Goal: Task Accomplishment & Management: Manage account settings

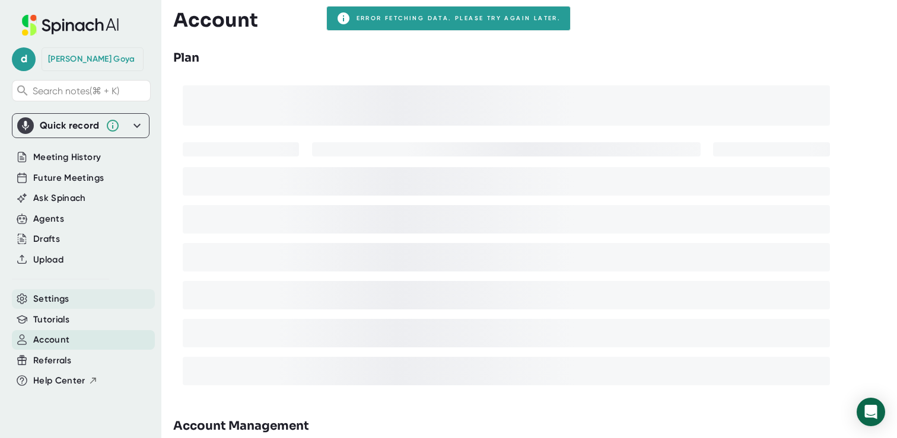
click at [69, 289] on div "Settings" at bounding box center [83, 299] width 143 height 20
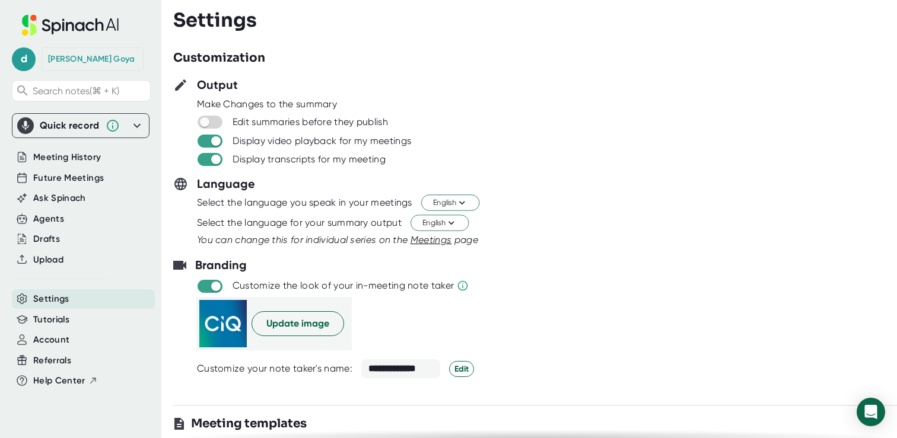
click at [142, 125] on icon at bounding box center [137, 126] width 14 height 14
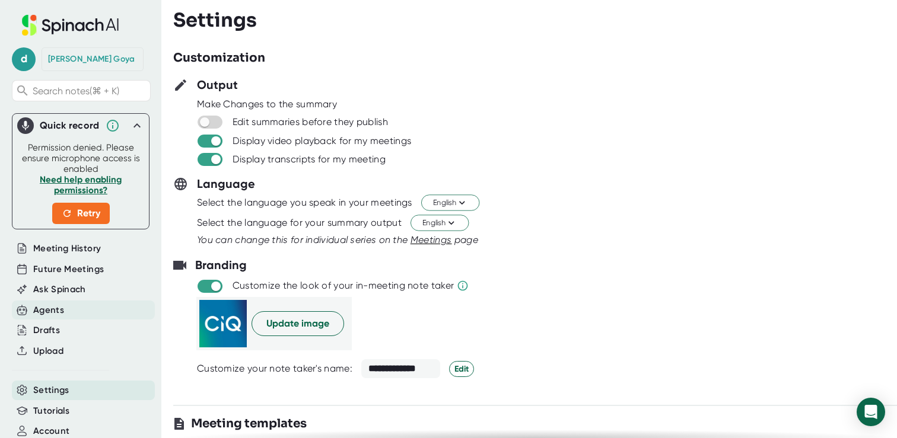
click at [58, 311] on div "Agents" at bounding box center [48, 311] width 31 height 14
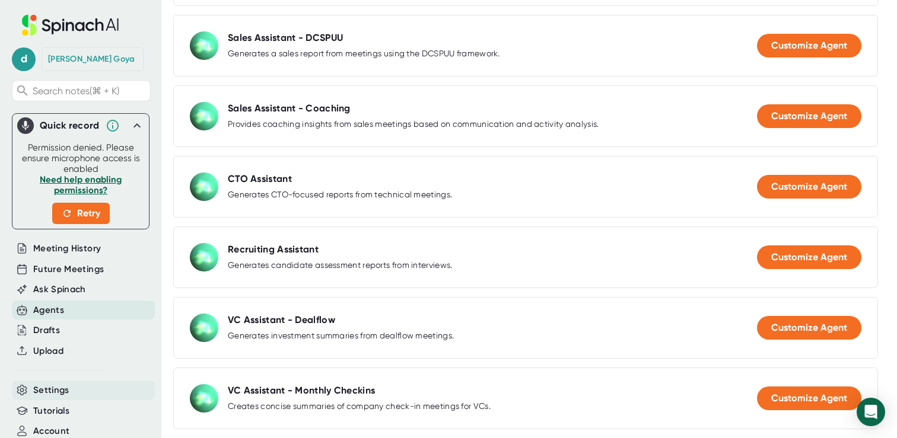
click at [69, 381] on div "Settings" at bounding box center [83, 391] width 143 height 20
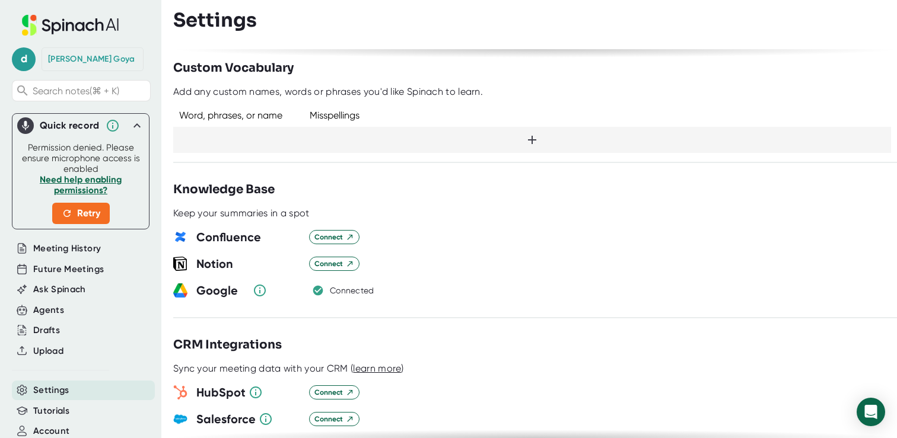
scroll to position [1017, 0]
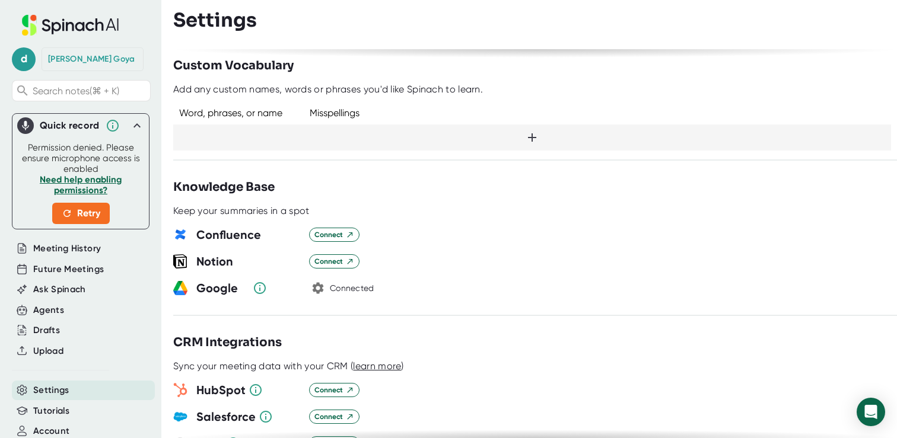
click at [321, 283] on icon "button" at bounding box center [318, 288] width 11 height 11
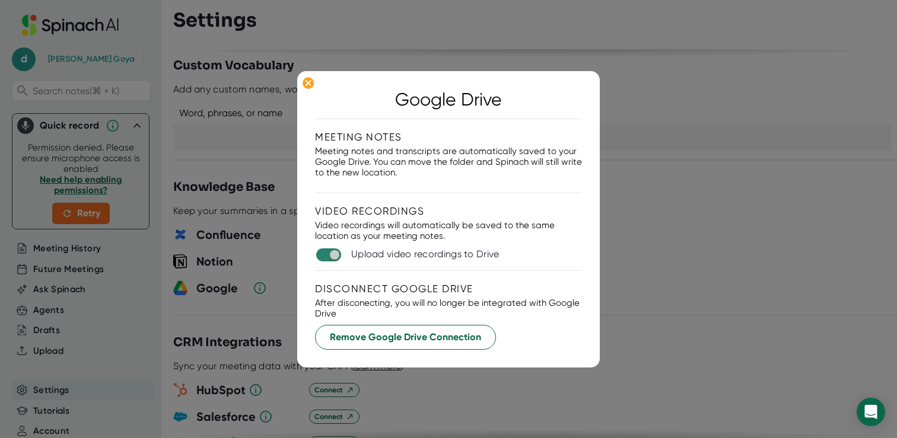
click at [332, 257] on input "checkbox" at bounding box center [334, 255] width 34 height 11
checkbox input "false"
click at [365, 336] on span "Remove Google Drive Connection" at bounding box center [405, 337] width 151 height 14
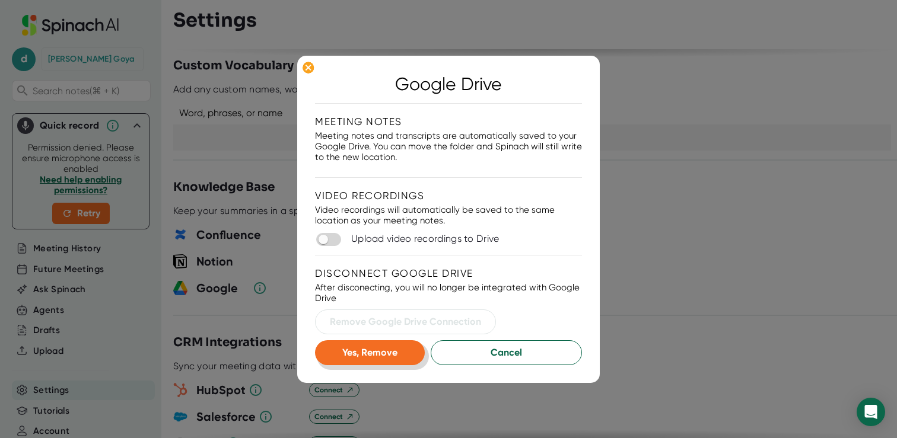
click at [375, 349] on span "Yes, Remove" at bounding box center [369, 352] width 55 height 11
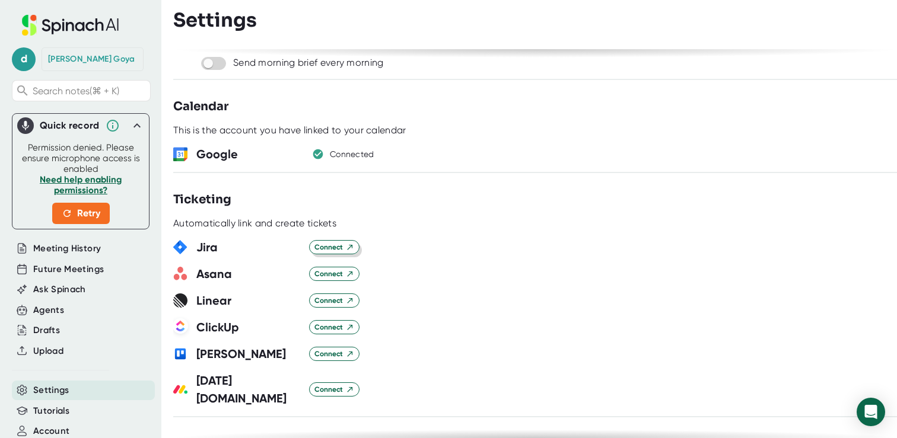
scroll to position [635, 0]
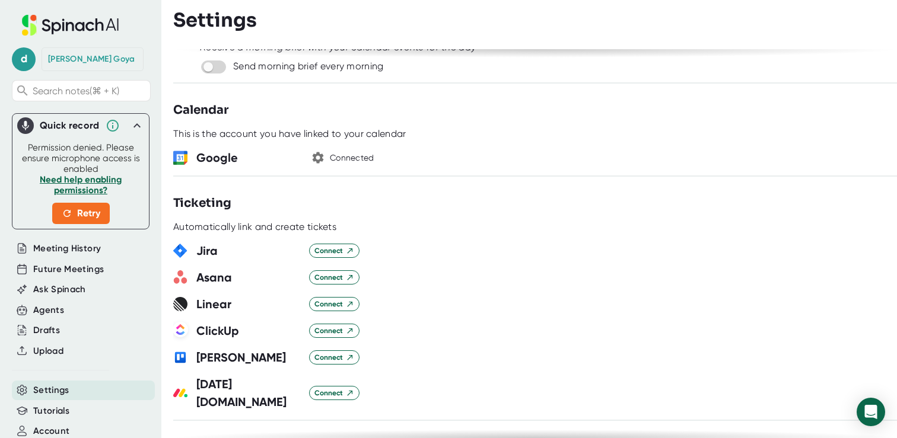
click at [319, 155] on icon "button" at bounding box center [318, 158] width 14 height 14
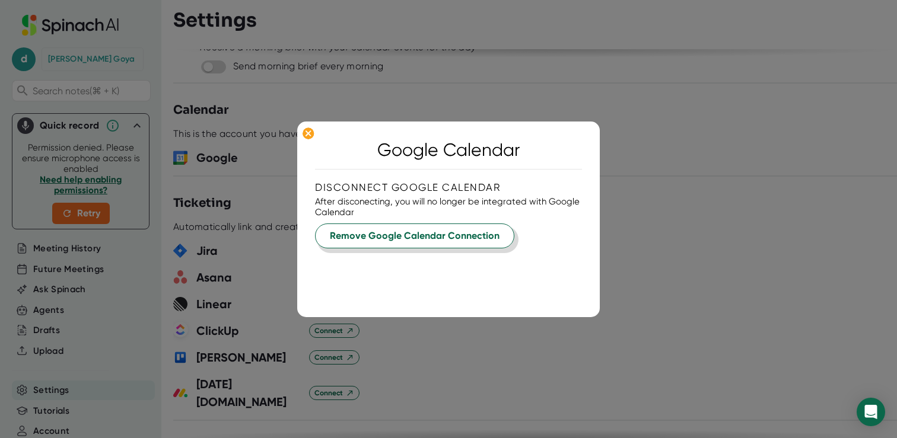
click at [383, 231] on span "Remove Google Calendar Connection" at bounding box center [415, 236] width 170 height 14
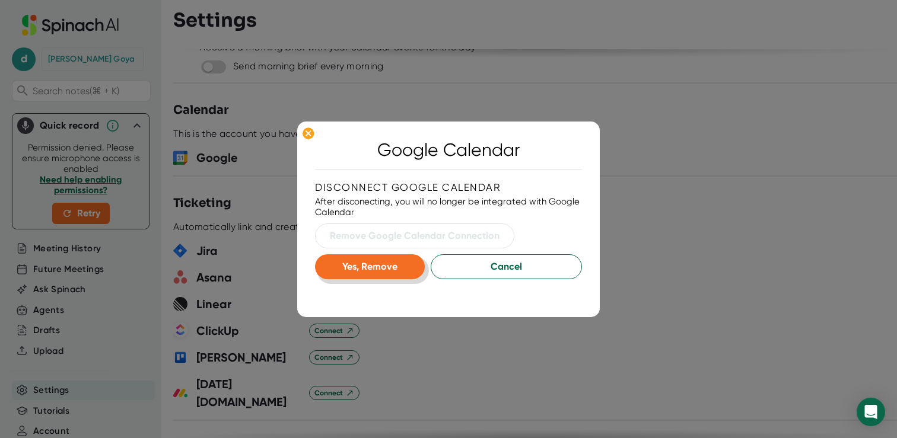
click at [381, 267] on span "Yes, Remove" at bounding box center [369, 266] width 55 height 11
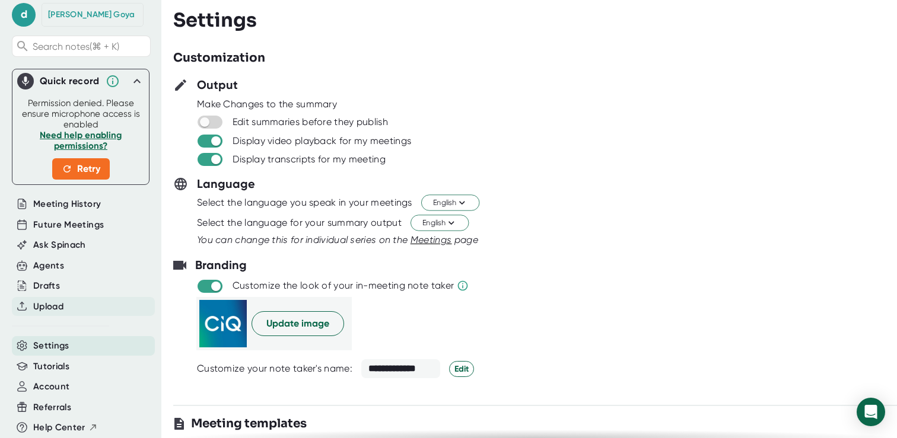
scroll to position [52, 0]
click at [77, 380] on div "Account" at bounding box center [83, 387] width 143 height 20
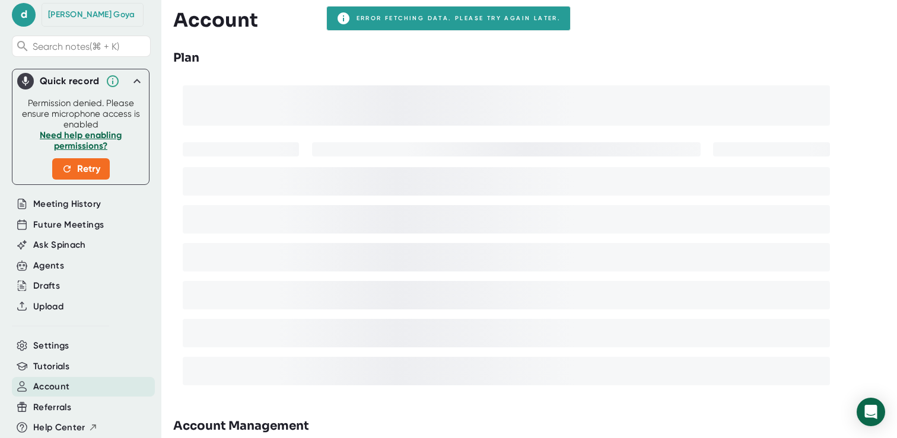
scroll to position [29, 0]
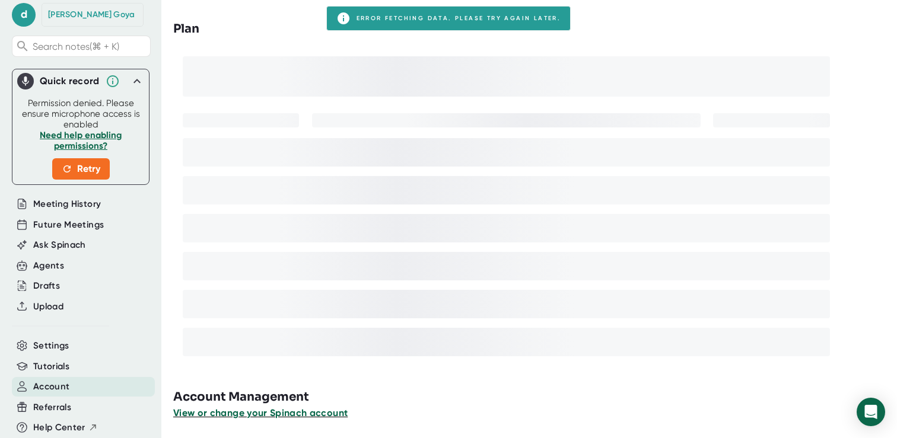
click at [196, 410] on span "View or change your Spinach account" at bounding box center [260, 412] width 174 height 11
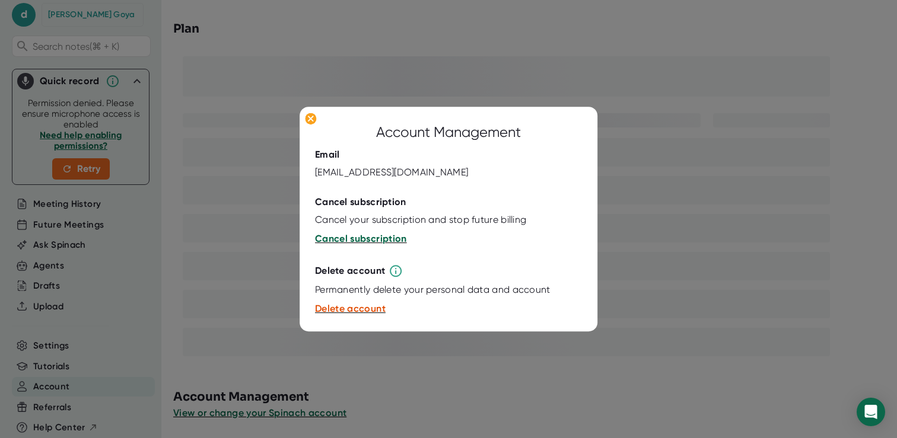
click at [355, 243] on span "Cancel subscription" at bounding box center [361, 239] width 92 height 11
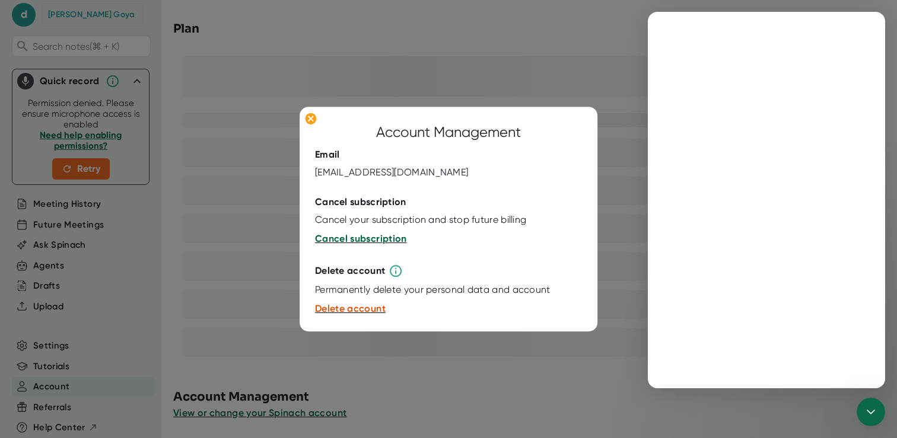
scroll to position [0, 0]
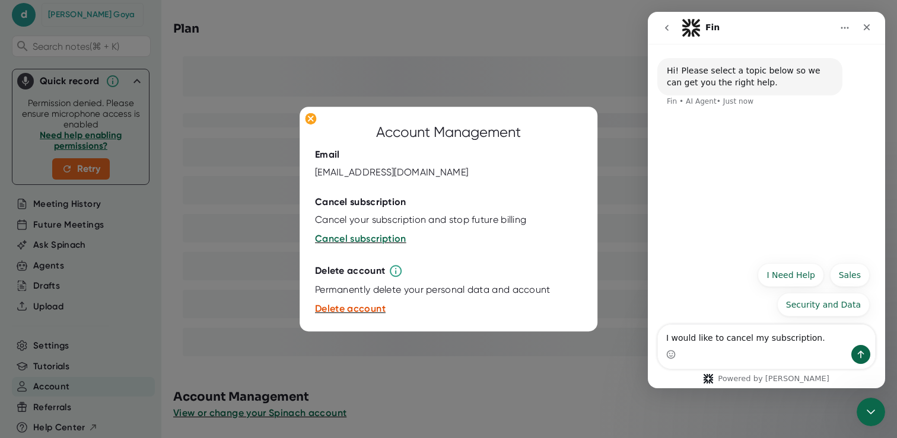
click at [395, 346] on div at bounding box center [448, 219] width 897 height 438
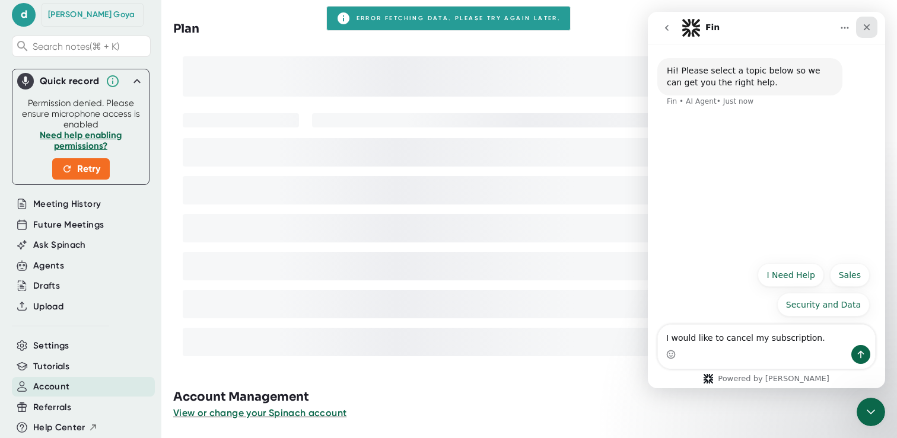
click at [865, 23] on icon "Close" at bounding box center [866, 27] width 9 height 9
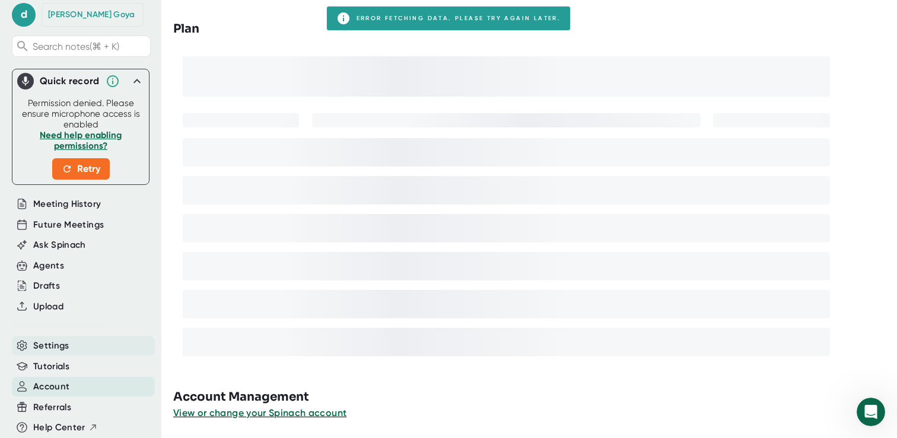
click at [74, 342] on div "Settings" at bounding box center [83, 346] width 143 height 20
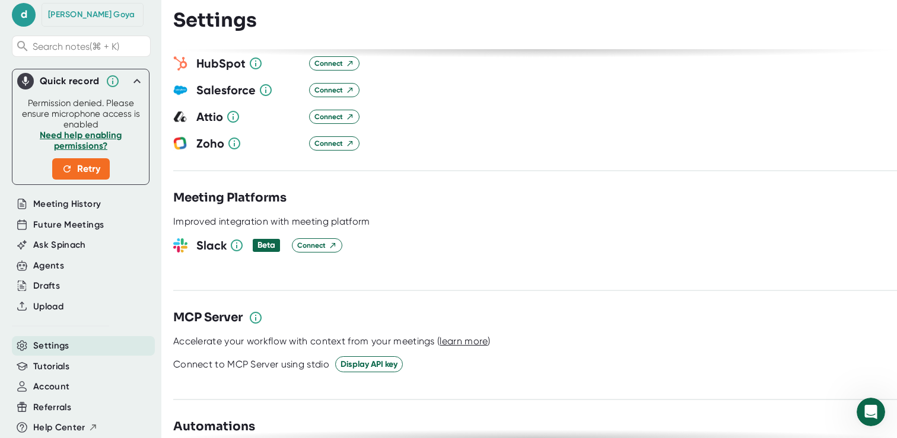
scroll to position [1649, 0]
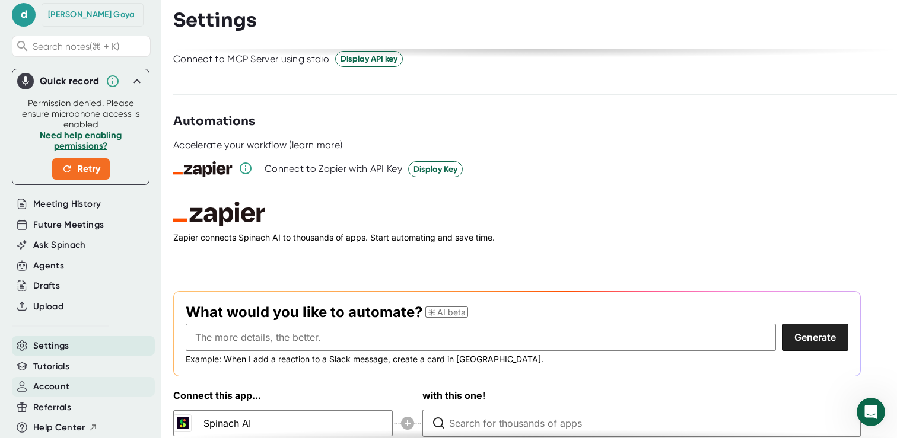
click at [63, 381] on span "Account" at bounding box center [51, 387] width 36 height 14
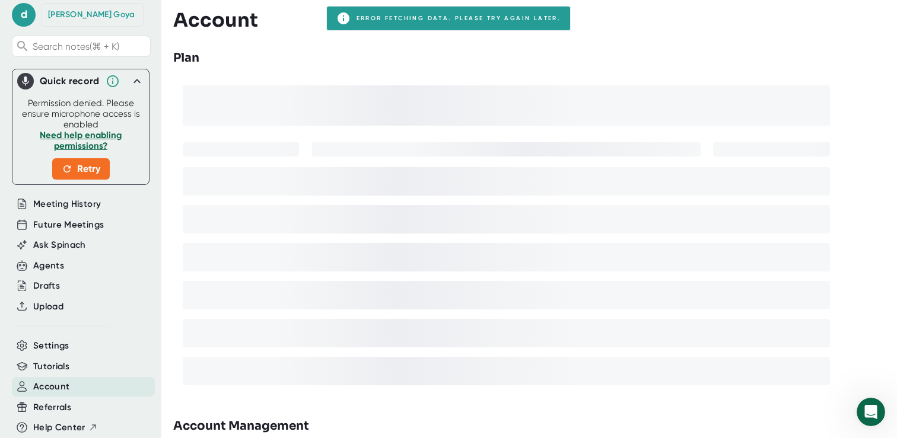
scroll to position [29, 0]
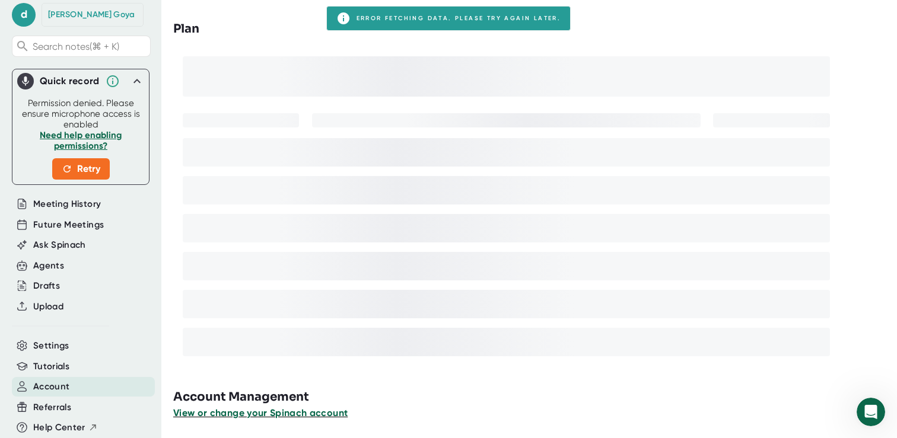
click at [306, 416] on span "View or change your Spinach account" at bounding box center [260, 412] width 174 height 11
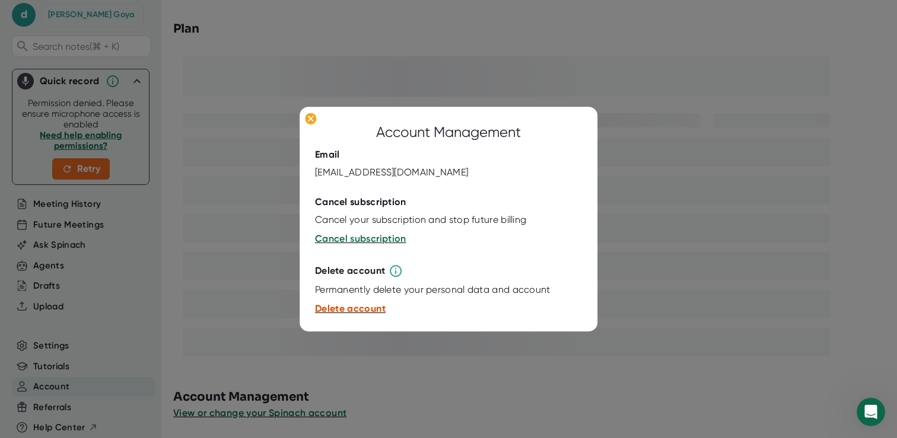
click at [351, 312] on span "Delete account" at bounding box center [350, 309] width 71 height 11
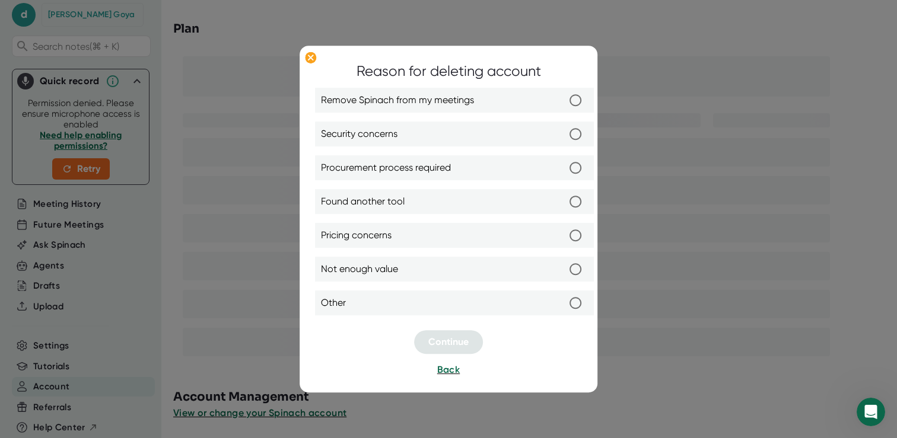
click at [387, 271] on span "Not enough value" at bounding box center [359, 270] width 77 height 14
click at [563, 271] on input "Not enough value" at bounding box center [575, 269] width 25 height 25
radio input "true"
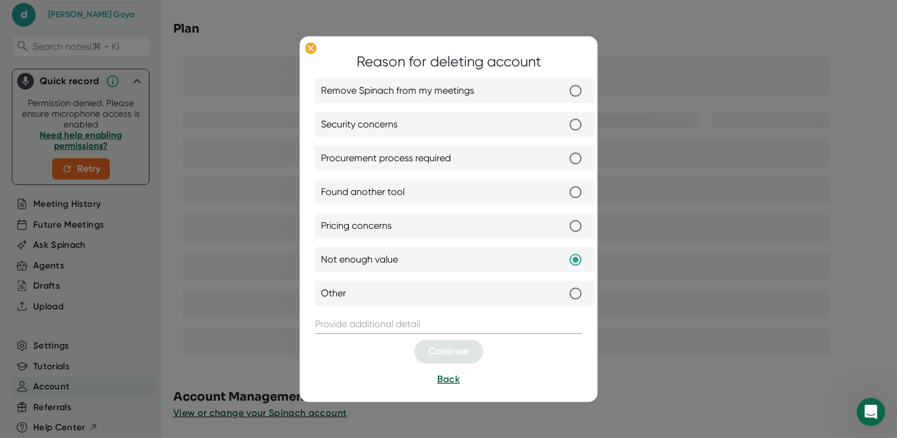
click at [562, 87] on label "Remove Spinach from my meetings" at bounding box center [454, 91] width 267 height 25
click at [563, 87] on input "Remove Spinach from my meetings" at bounding box center [575, 91] width 25 height 25
radio input "true"
click at [443, 331] on input "text" at bounding box center [448, 325] width 267 height 19
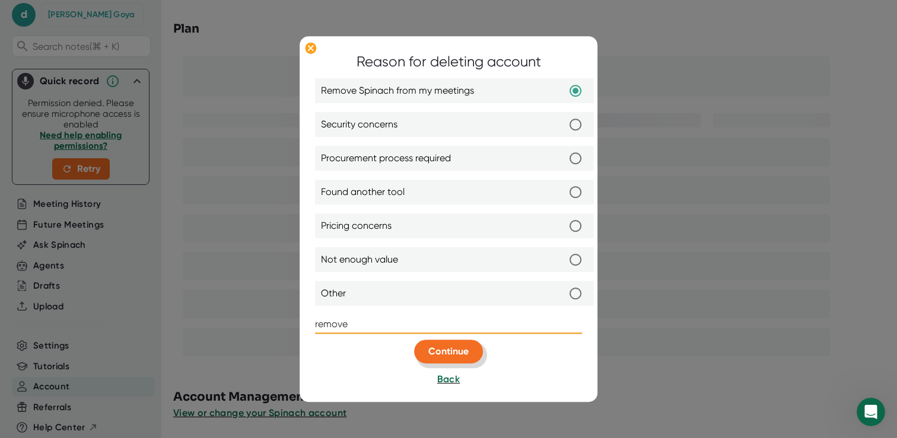
type input "remove"
click at [457, 348] on span "Continue" at bounding box center [448, 351] width 40 height 11
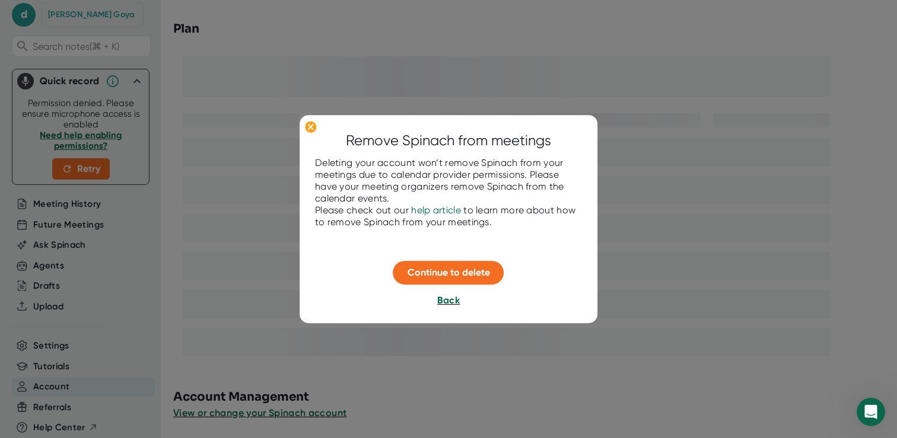
click at [443, 298] on span "Back" at bounding box center [448, 300] width 23 height 11
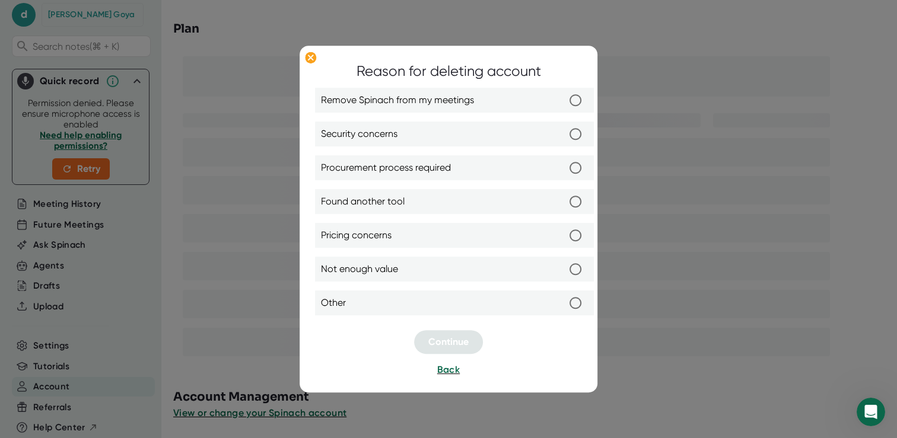
click at [448, 364] on button "Back" at bounding box center [448, 371] width 23 height 14
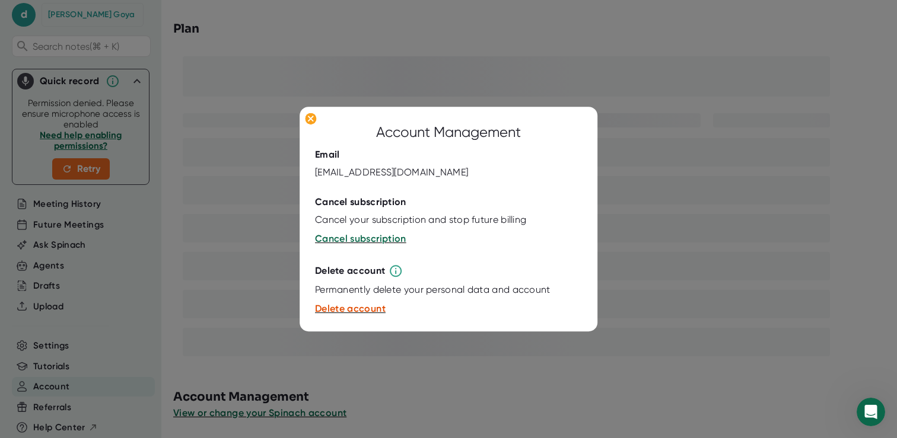
click at [643, 228] on div at bounding box center [448, 219] width 897 height 438
